Goal: Complete application form

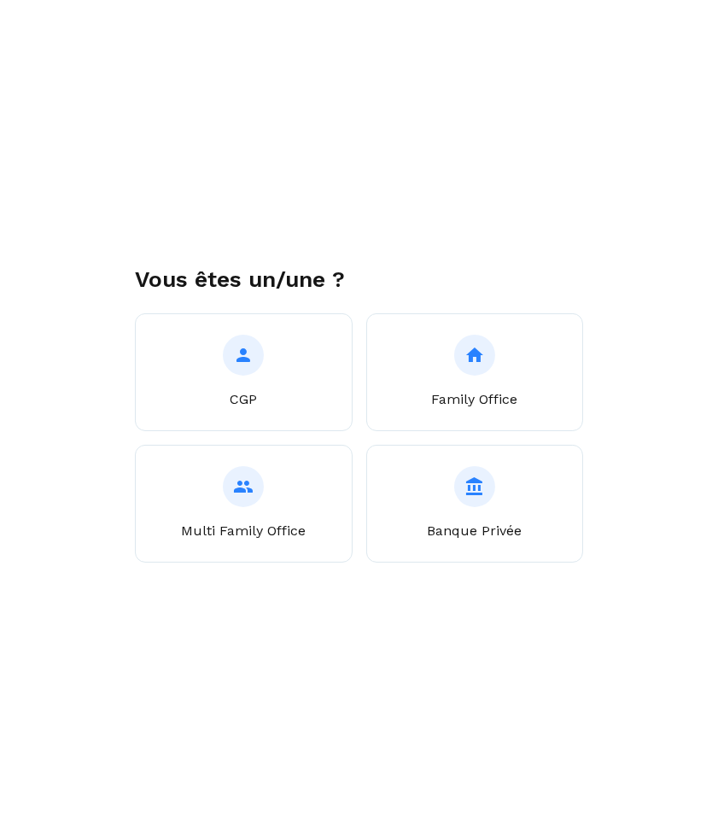
click at [506, 643] on div "Vous êtes un/une ? CGP Family Office Multi Family Office Banque Privée" at bounding box center [359, 414] width 718 height 829
click at [488, 161] on div "Vous êtes un/une ? CGP Family Office Multi Family Office Banque Privée" at bounding box center [359, 414] width 718 height 829
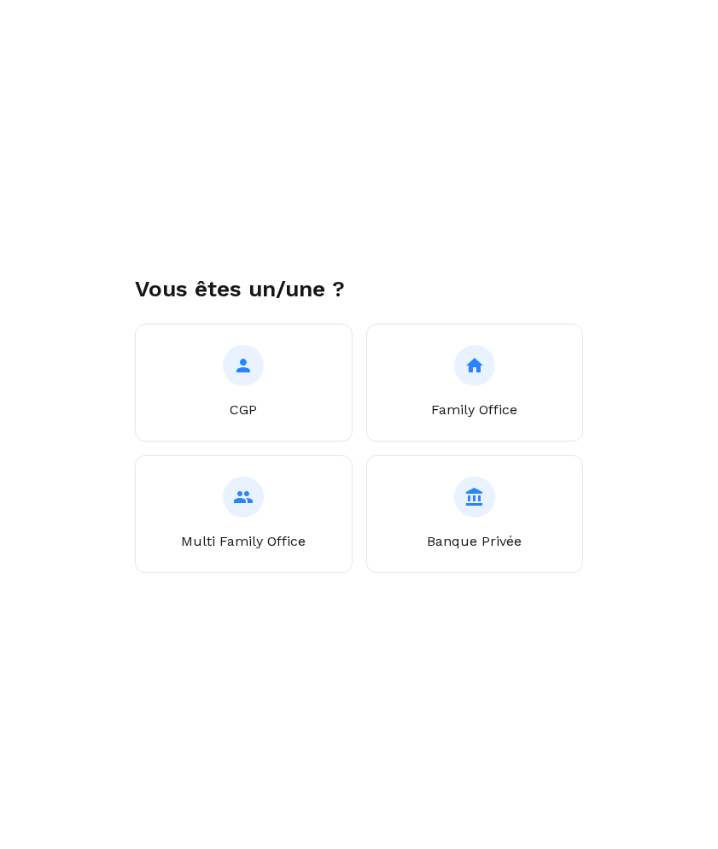
drag, startPoint x: 373, startPoint y: 98, endPoint x: 377, endPoint y: 90, distance: 9.5
click at [374, 96] on div "Vous êtes un/une ? CGP Family Office Multi Family Office Banque Privée" at bounding box center [359, 424] width 718 height 849
